Goal: Transaction & Acquisition: Purchase product/service

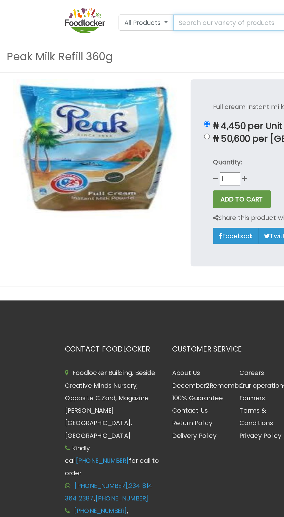
click at [147, 70] on input "text" at bounding box center [154, 65] width 84 height 10
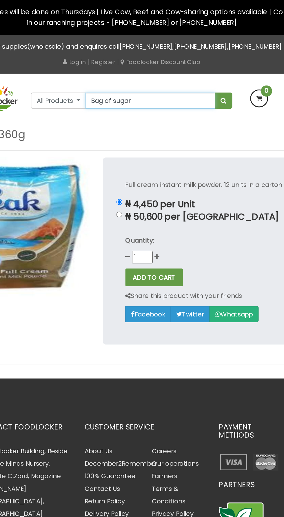
type input "Bag of sugar"
click at [196, 60] on button "submit" at bounding box center [201, 65] width 11 height 10
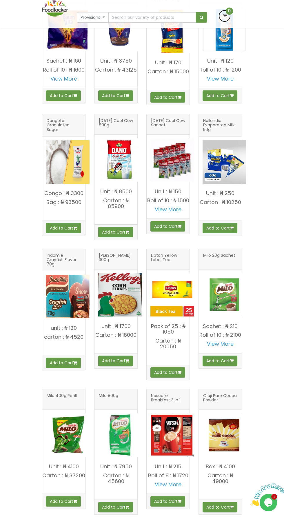
scroll to position [164, 0]
